Goal: Find specific page/section: Find specific page/section

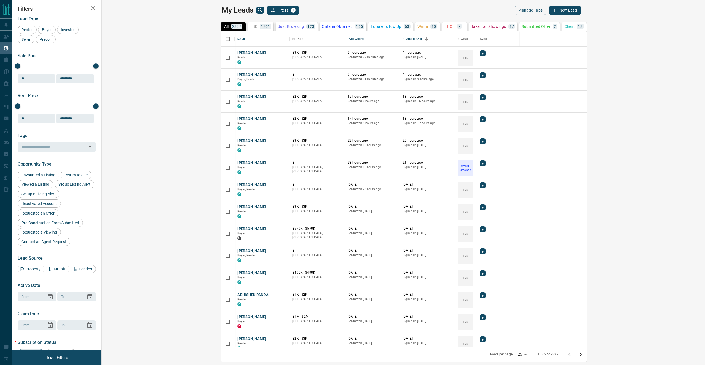
scroll to position [312, 596]
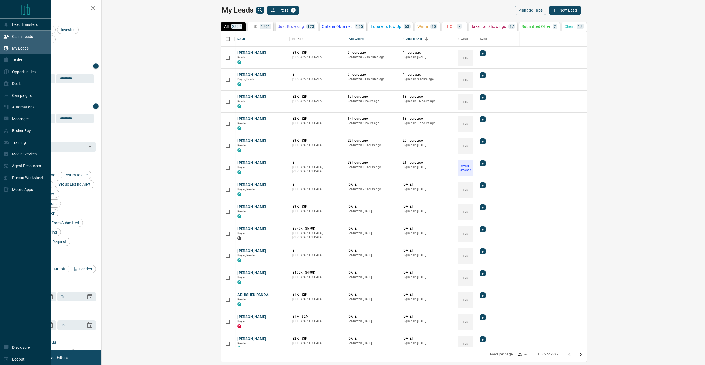
click at [9, 34] on div "Claim Leads" at bounding box center [18, 36] width 30 height 9
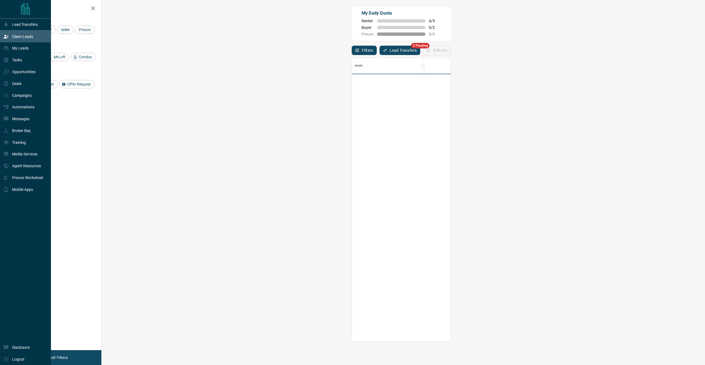
scroll to position [279, 587]
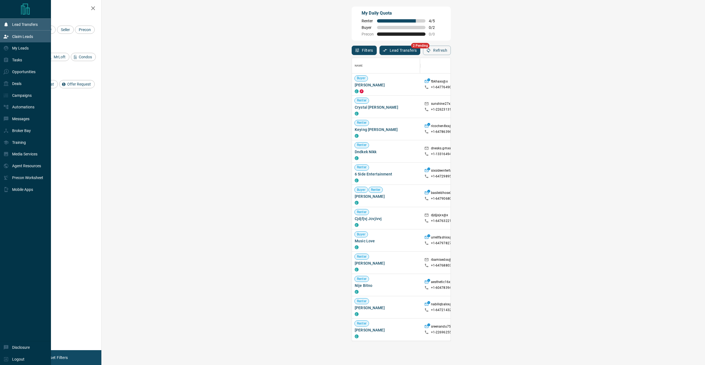
click at [20, 27] on div "Lead Transfers" at bounding box center [20, 24] width 34 height 9
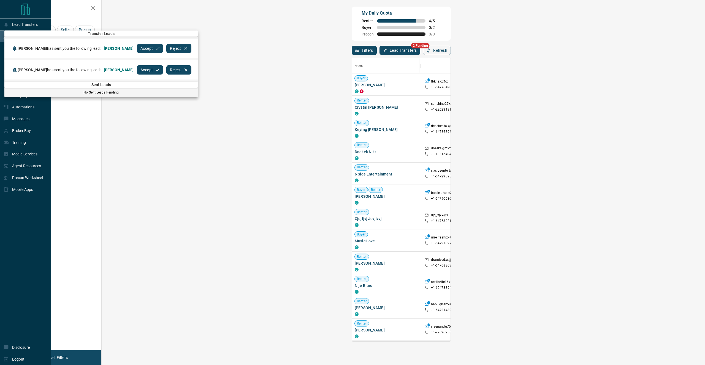
click at [36, 16] on div at bounding box center [352, 182] width 705 height 365
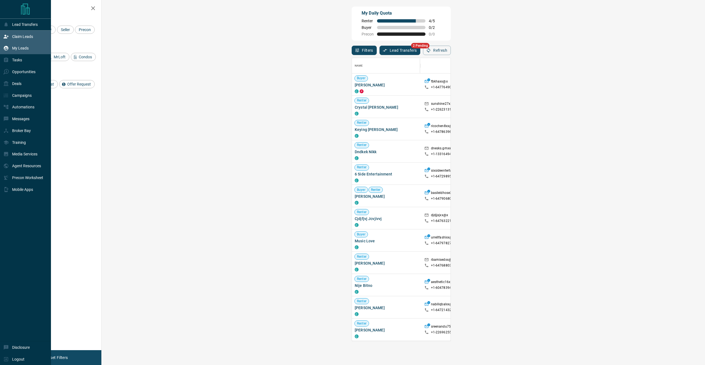
click at [23, 46] on div "My Leads" at bounding box center [15, 48] width 25 height 9
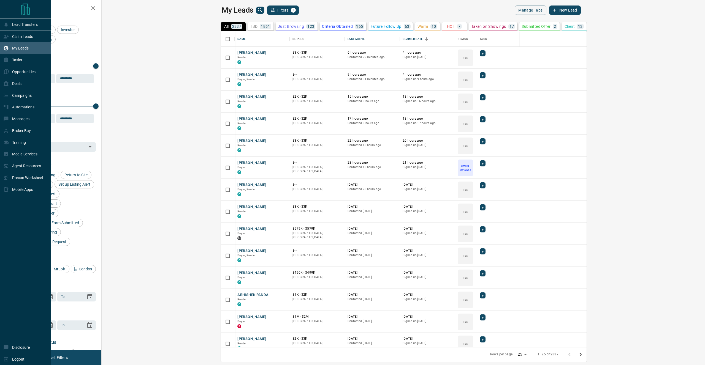
scroll to position [312, 596]
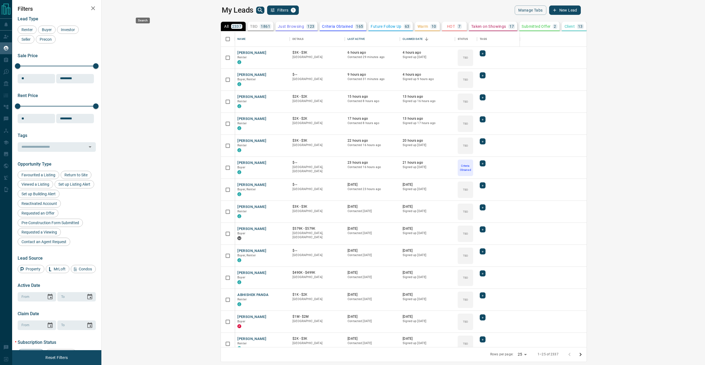
click at [257, 9] on icon "search button" at bounding box center [260, 10] width 7 height 7
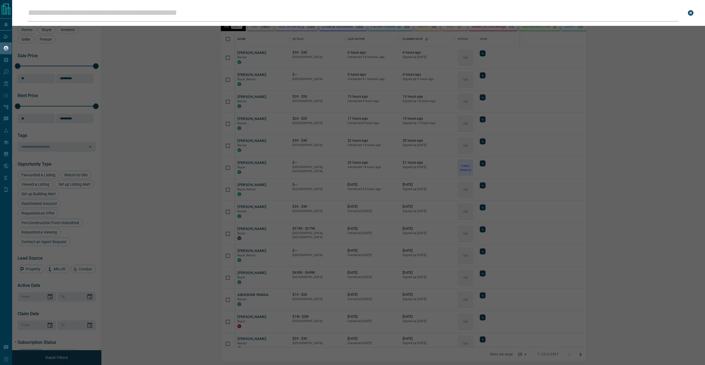
click at [141, 10] on input "Leads Search Bar" at bounding box center [353, 12] width 651 height 17
type input "*"
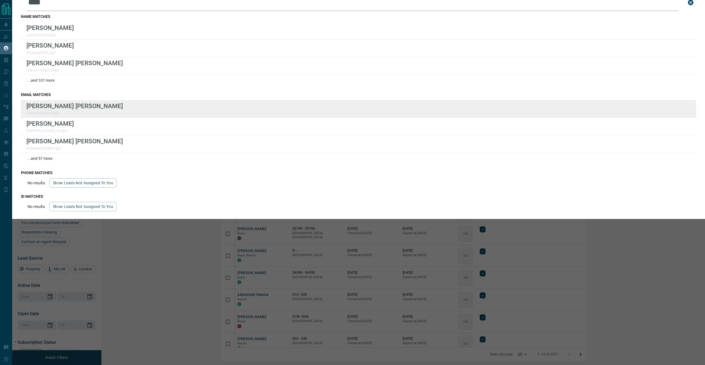
scroll to position [0, 0]
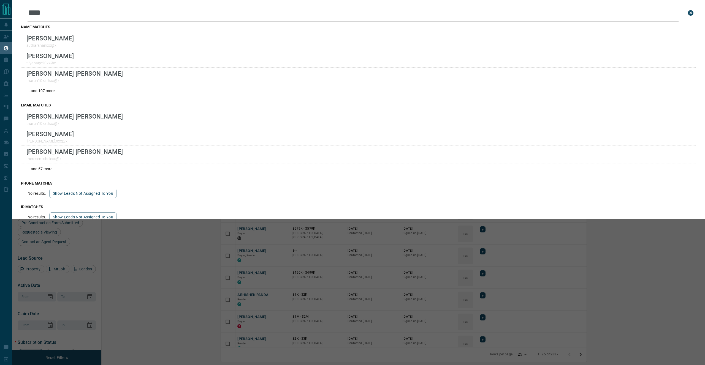
click at [73, 18] on input "****" at bounding box center [353, 12] width 651 height 17
click at [147, 12] on input "****" at bounding box center [353, 12] width 651 height 17
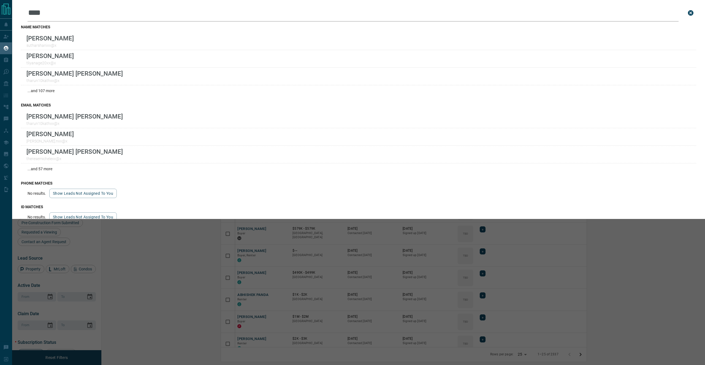
type input "*"
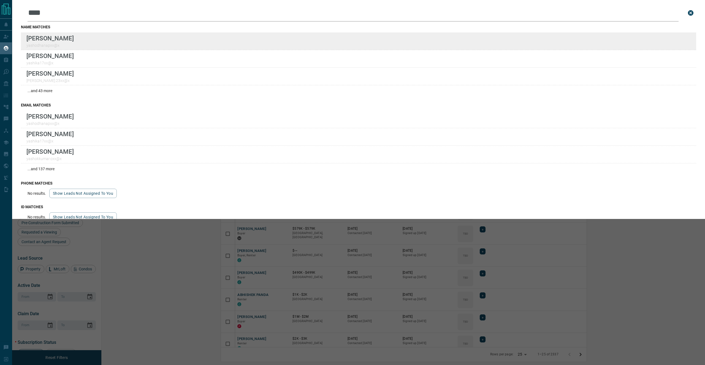
type input "****"
click at [61, 41] on p "[PERSON_NAME]" at bounding box center [49, 38] width 47 height 7
